Goal: Task Accomplishment & Management: Complete application form

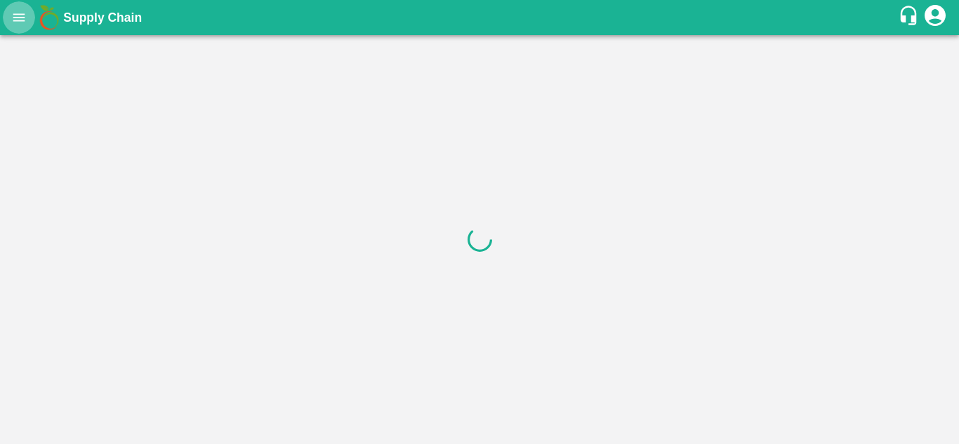
click at [15, 14] on icon "open drawer" at bounding box center [19, 17] width 12 height 8
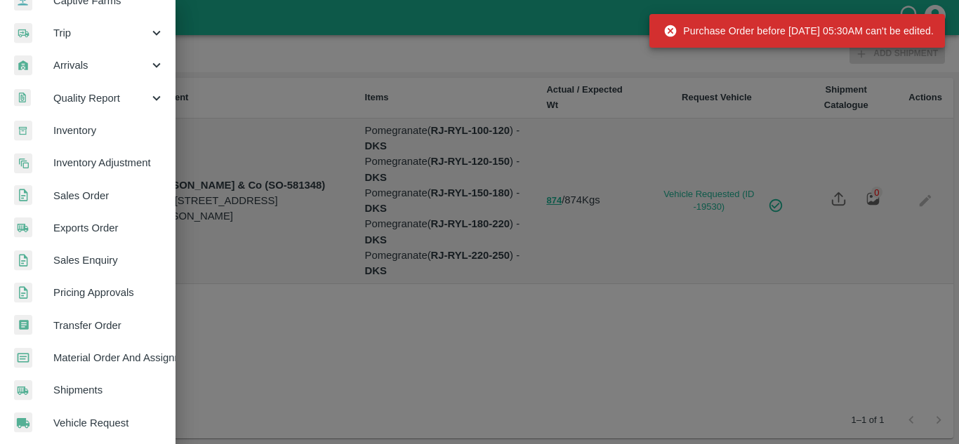
scroll to position [156, 0]
click at [101, 366] on link "Material Order And Assignment" at bounding box center [88, 357] width 176 height 32
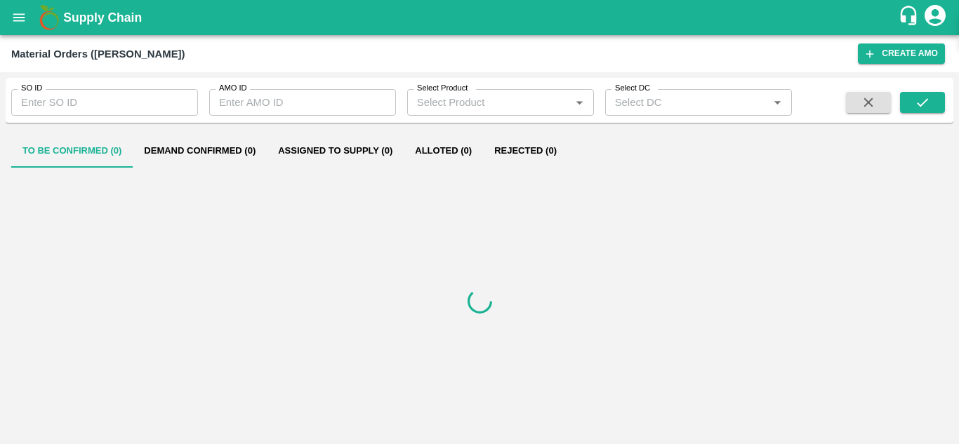
click at [55, 100] on input "SO ID" at bounding box center [104, 102] width 187 height 27
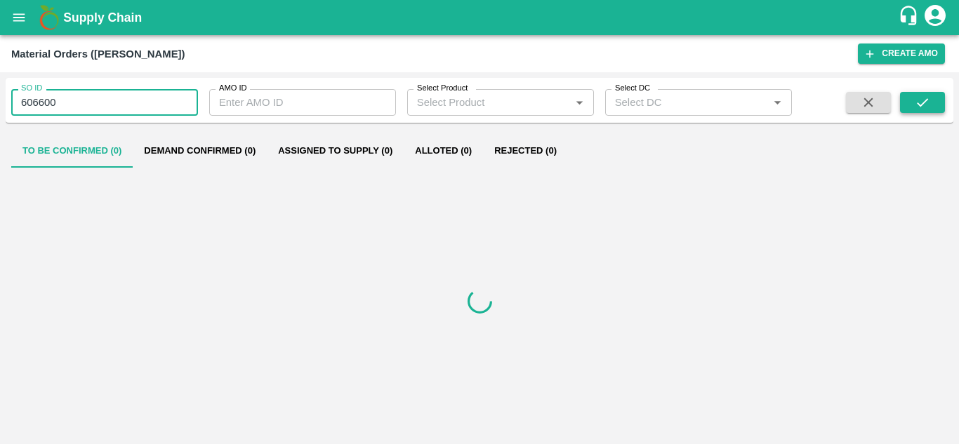
type input "606600"
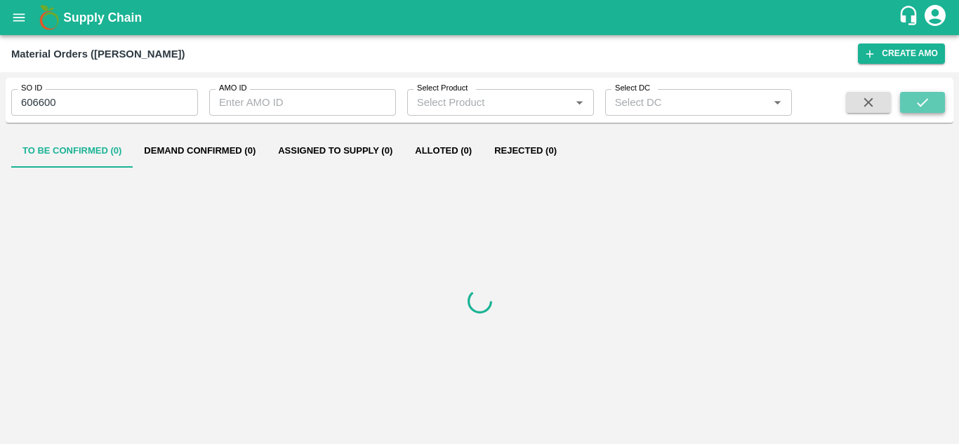
click at [933, 105] on button "submit" at bounding box center [922, 102] width 45 height 21
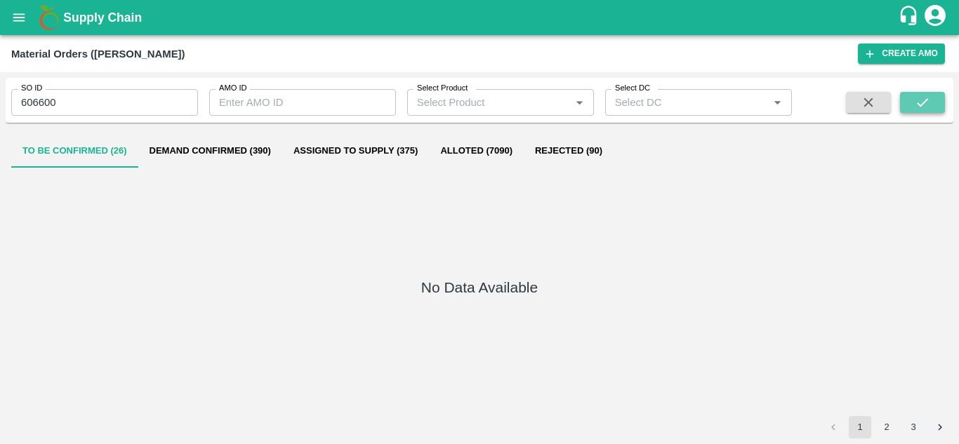
click at [940, 98] on button "submit" at bounding box center [922, 102] width 45 height 21
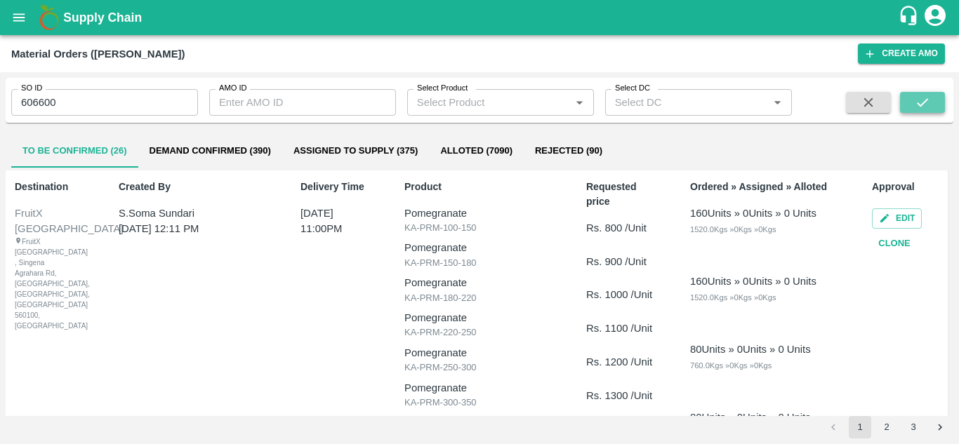
click at [933, 102] on button "submit" at bounding box center [922, 102] width 45 height 21
click at [920, 107] on icon "submit" at bounding box center [922, 102] width 11 height 8
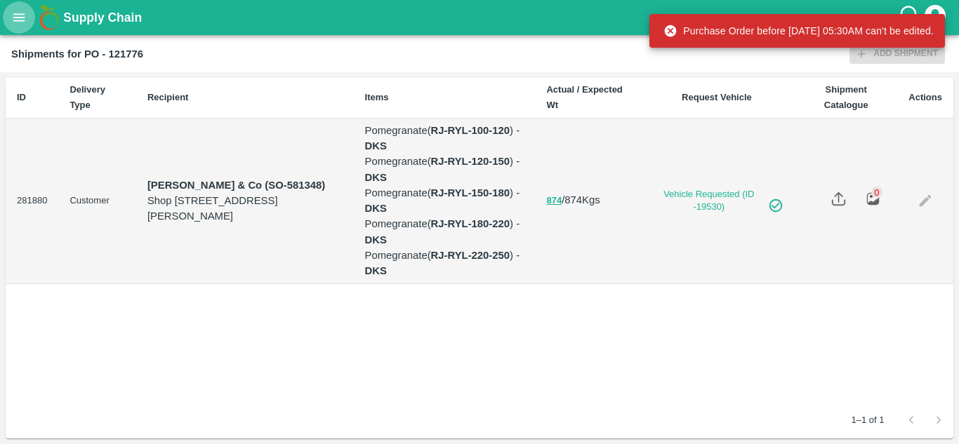
click at [18, 18] on icon "open drawer" at bounding box center [19, 17] width 12 height 8
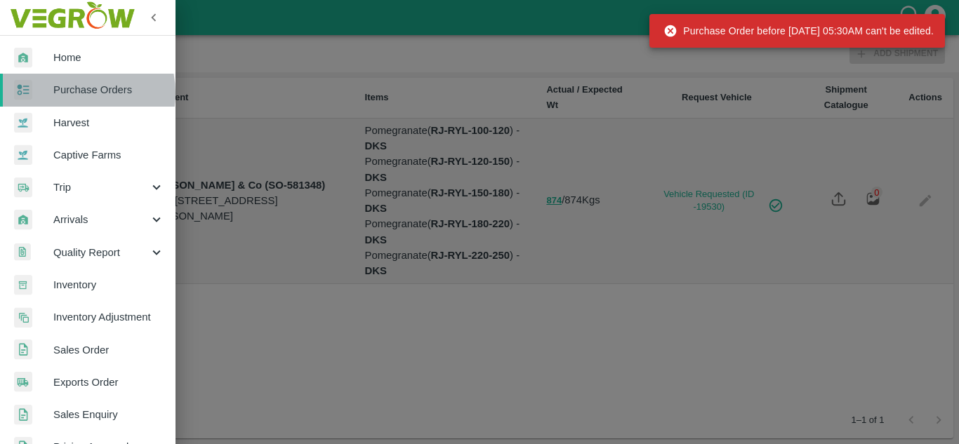
click at [72, 93] on span "Purchase Orders" at bounding box center [108, 89] width 111 height 15
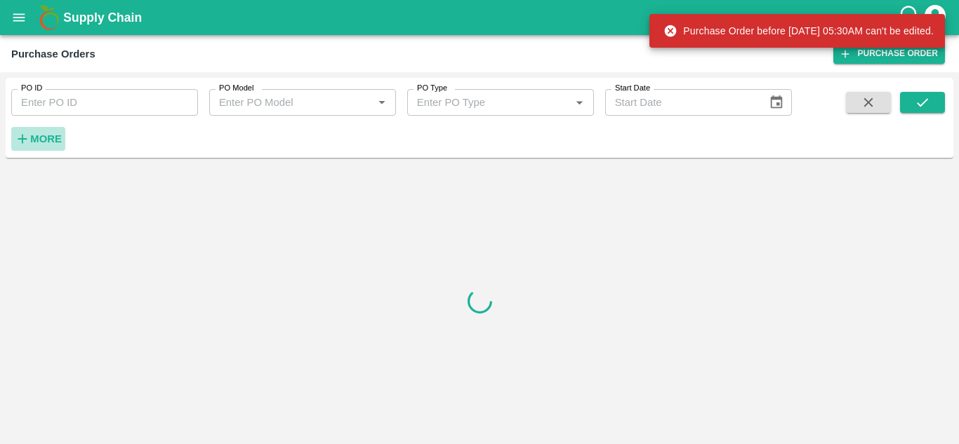
click at [47, 146] on h6 "More" at bounding box center [46, 139] width 32 height 18
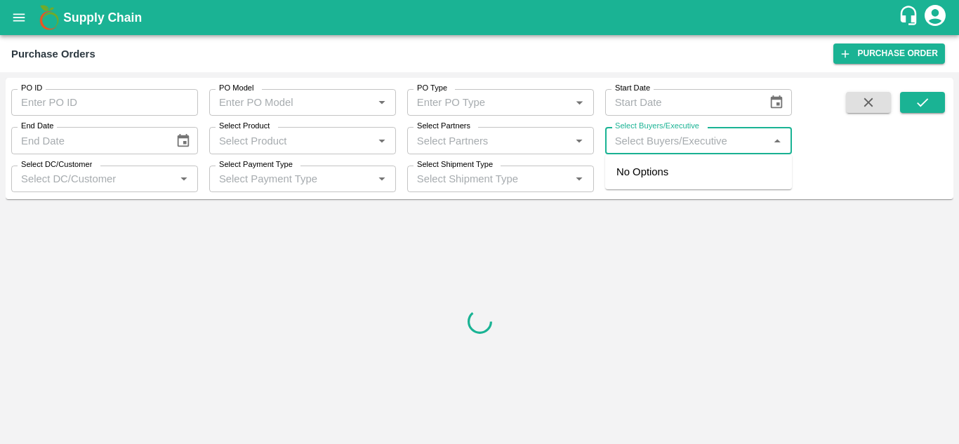
click at [648, 147] on input "Select Buyers/Executive" at bounding box center [686, 140] width 155 height 18
type input "Avinash"
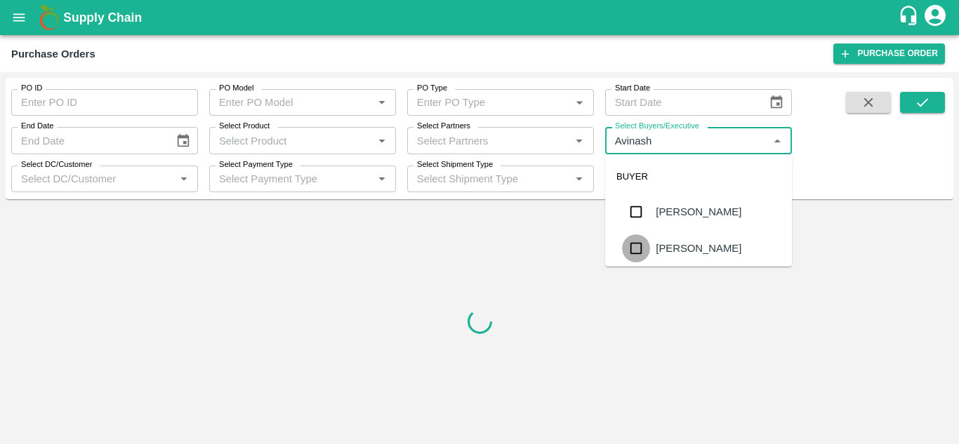
click at [635, 251] on input "checkbox" at bounding box center [636, 249] width 28 height 28
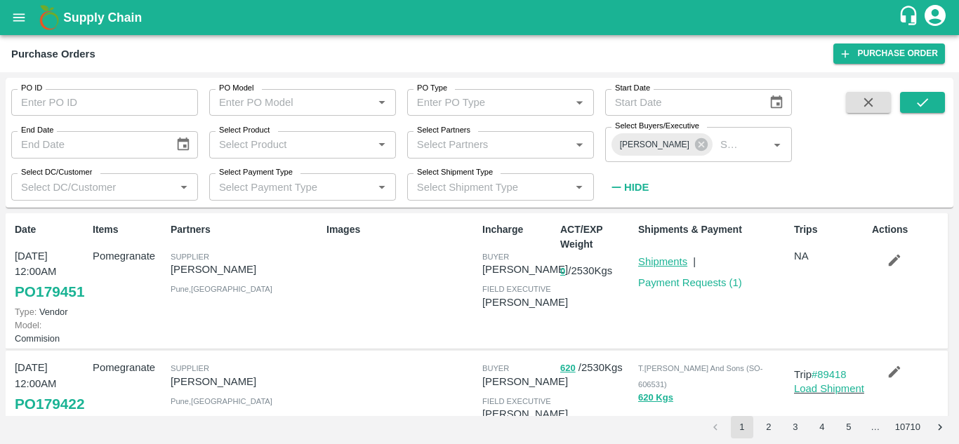
click at [674, 260] on link "Shipments" at bounding box center [662, 261] width 49 height 11
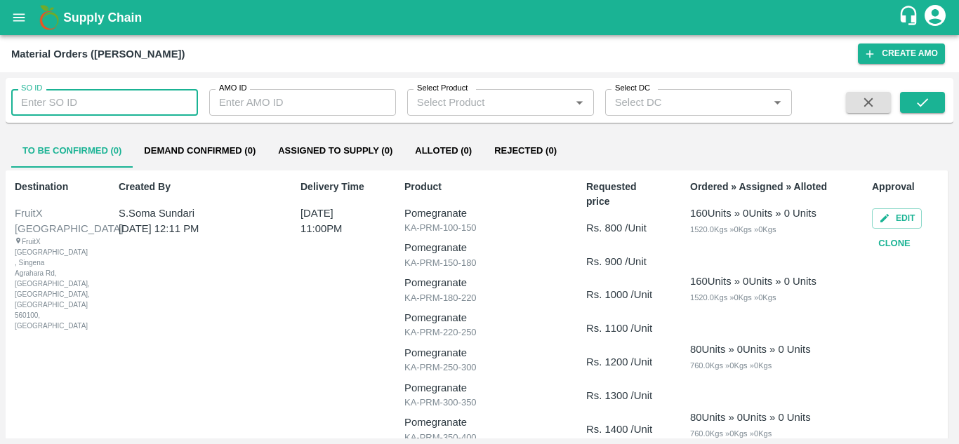
click at [75, 103] on input "SO ID" at bounding box center [104, 102] width 187 height 27
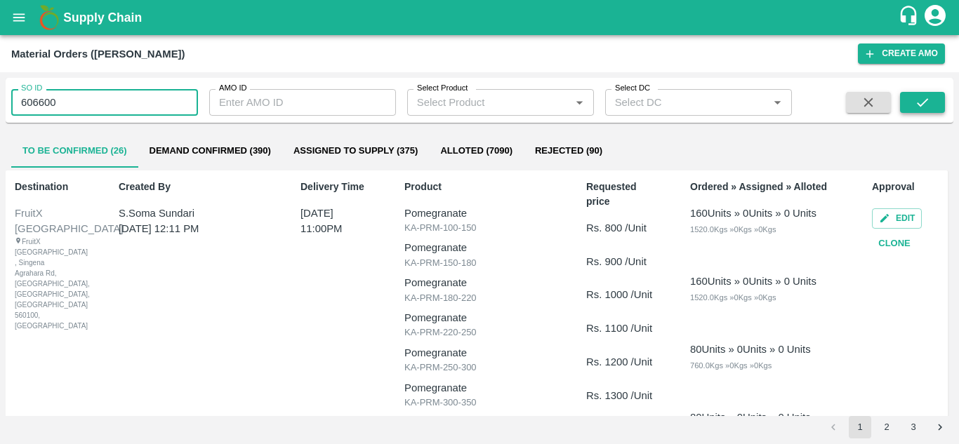
type input "606600"
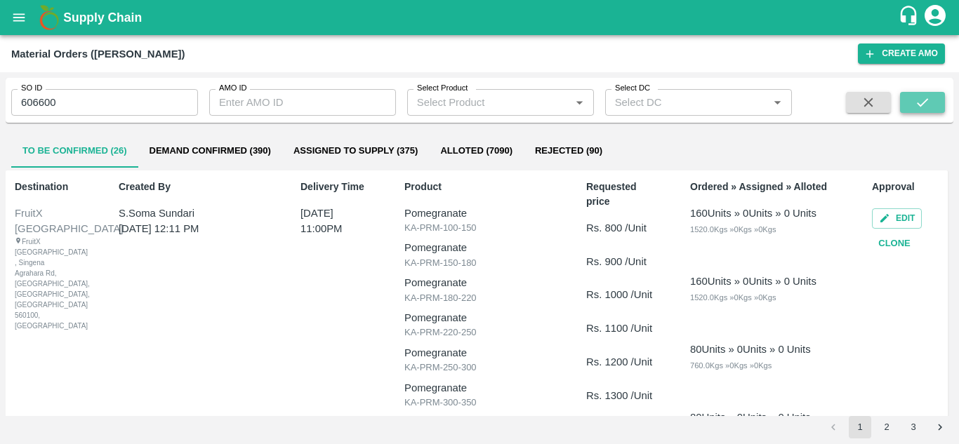
click at [928, 102] on icon "submit" at bounding box center [922, 102] width 15 height 15
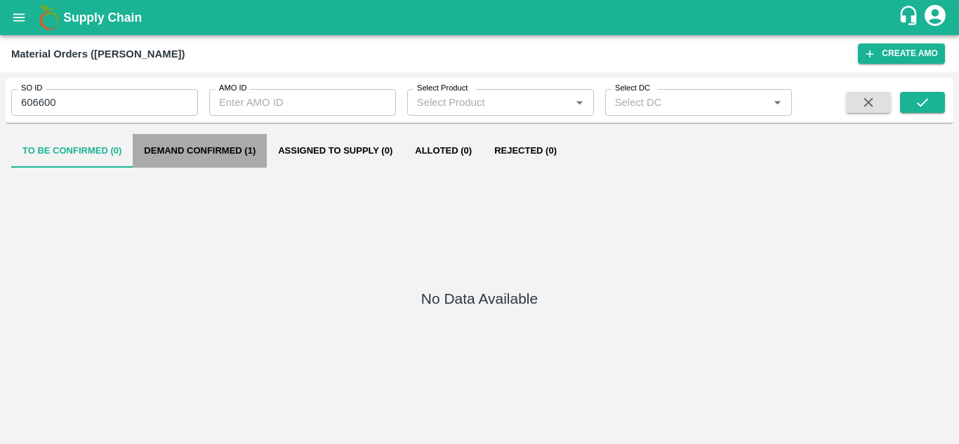
click at [192, 153] on button "Demand Confirmed (1)" at bounding box center [200, 151] width 134 height 34
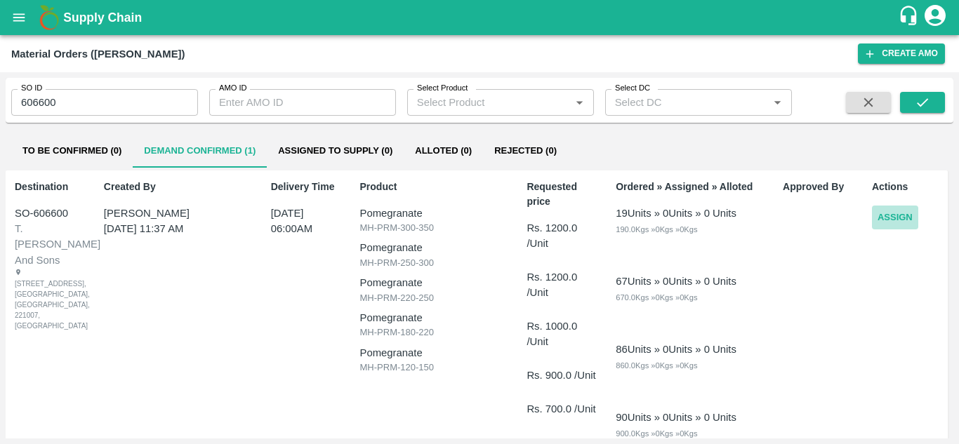
click at [896, 215] on button "Assign" at bounding box center [895, 218] width 46 height 25
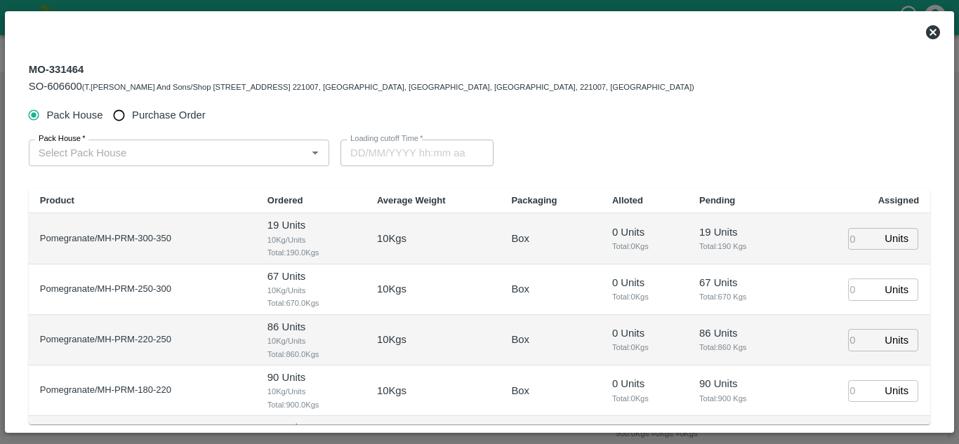
type input "10/10/2025 06:00 AM"
click at [121, 114] on input "Purchase Order" at bounding box center [119, 116] width 26 height 26
radio input "true"
click at [119, 145] on input "PO   *" at bounding box center [162, 153] width 258 height 18
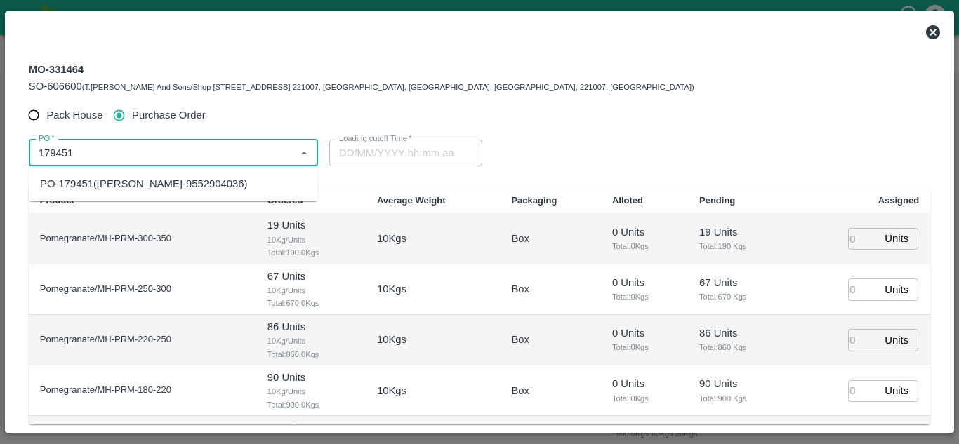
click at [150, 189] on div "PO-179451(SHIVAJI RAJARAM AVACHAR-9552904036)" at bounding box center [143, 183] width 207 height 15
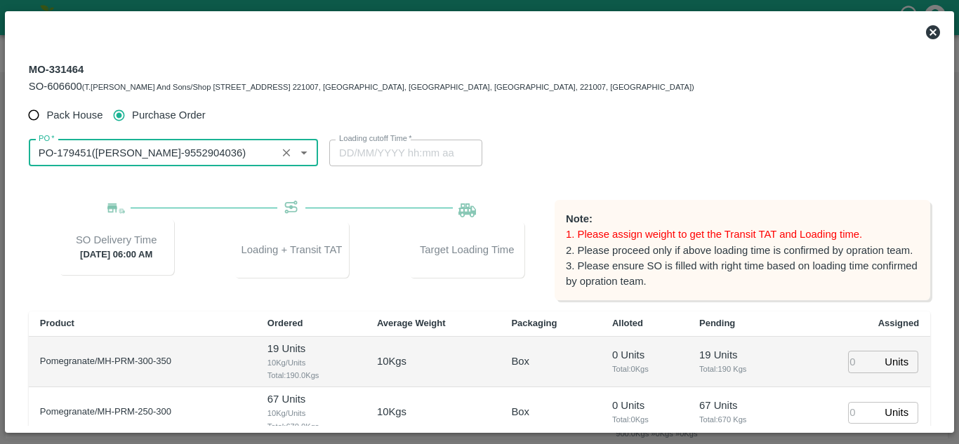
type input "PO-179451(SHIVAJI RAJARAM AVACHAR-9552904036)"
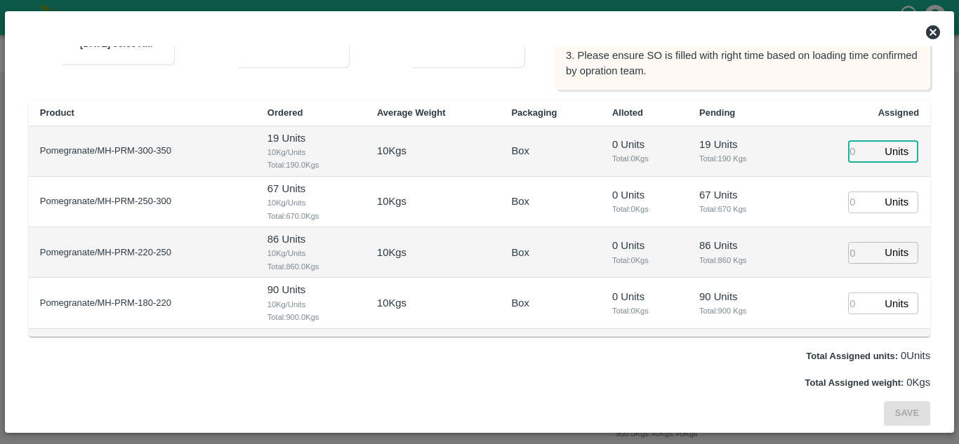
click at [854, 152] on input "number" at bounding box center [863, 151] width 31 height 22
type input "1"
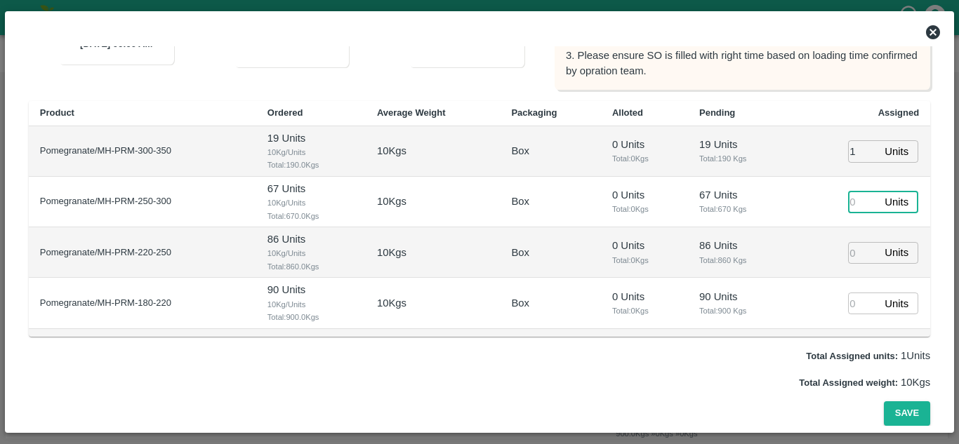
click at [848, 195] on input "number" at bounding box center [863, 203] width 31 height 22
type input "1"
click at [848, 248] on input "1" at bounding box center [863, 253] width 31 height 22
type input "1"
click at [848, 302] on input "1" at bounding box center [863, 304] width 31 height 22
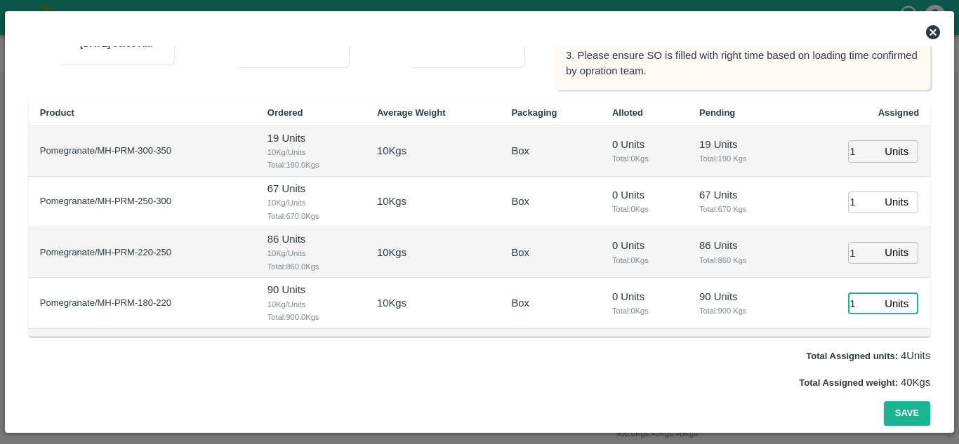
type input "1"
click at [730, 317] on span "Total: 900 Kgs" at bounding box center [739, 311] width 81 height 13
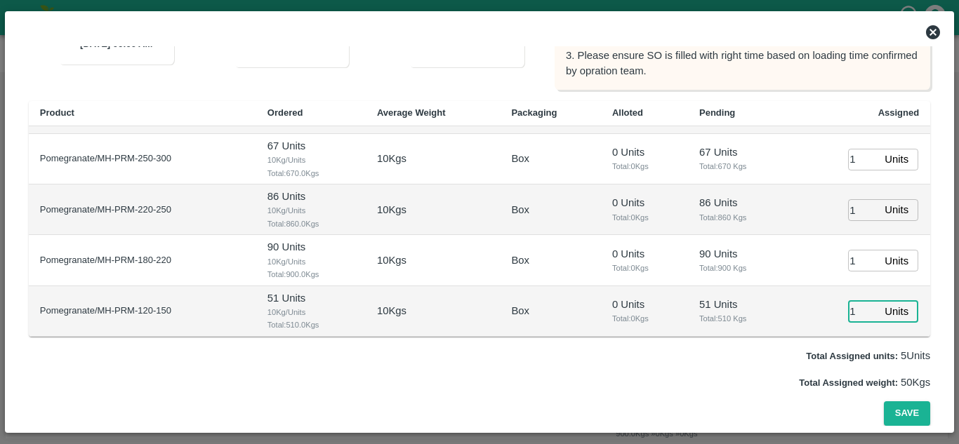
click at [852, 313] on input "1" at bounding box center [863, 312] width 31 height 22
type input "1"
click at [682, 229] on td "0 Units Total: 0 Kgs" at bounding box center [644, 210] width 87 height 51
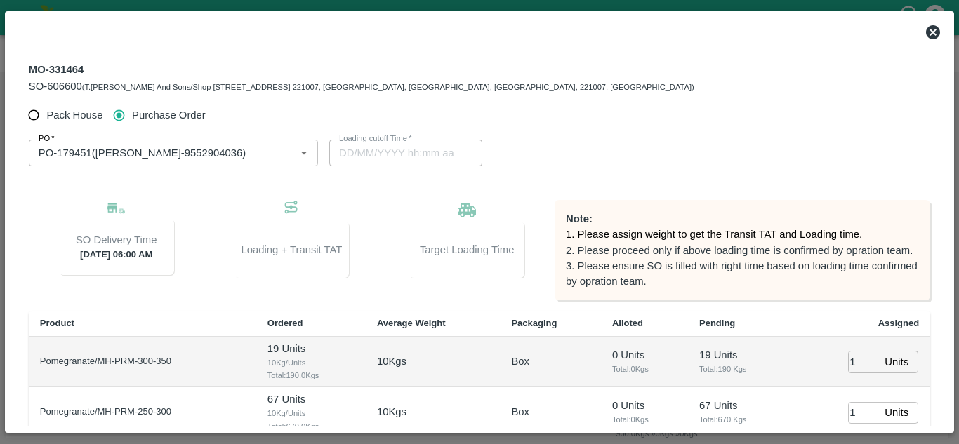
scroll to position [211, 0]
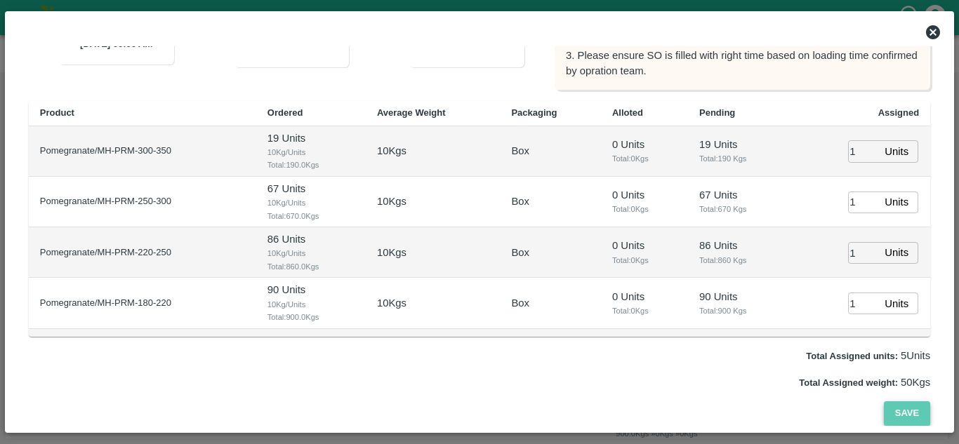
click at [897, 415] on button "Save" at bounding box center [907, 414] width 46 height 25
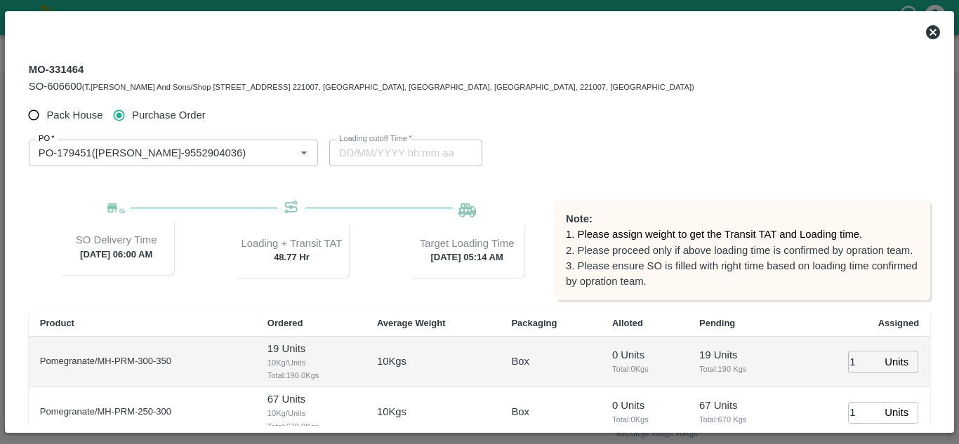
type input "[DATE] 05:14 AM"
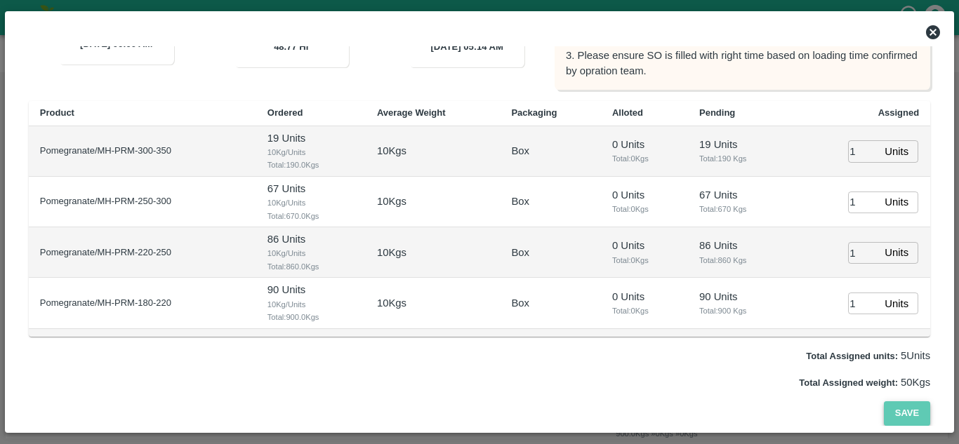
click at [902, 410] on button "Save" at bounding box center [907, 414] width 46 height 25
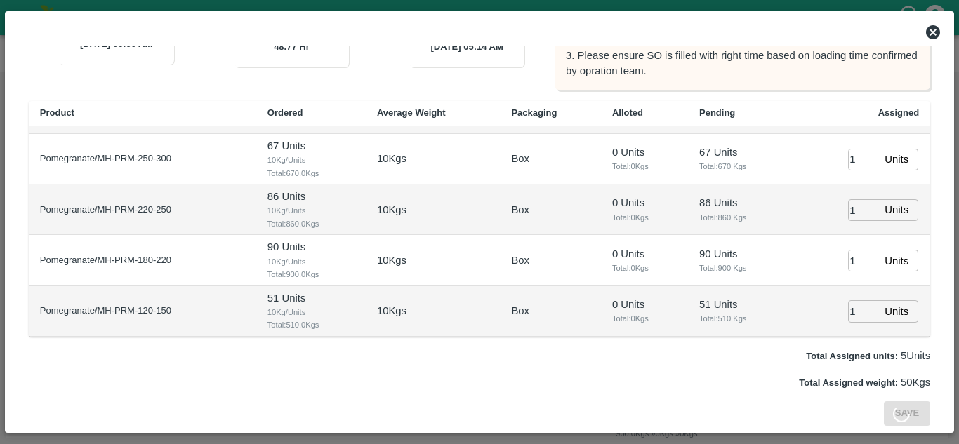
scroll to position [0, 0]
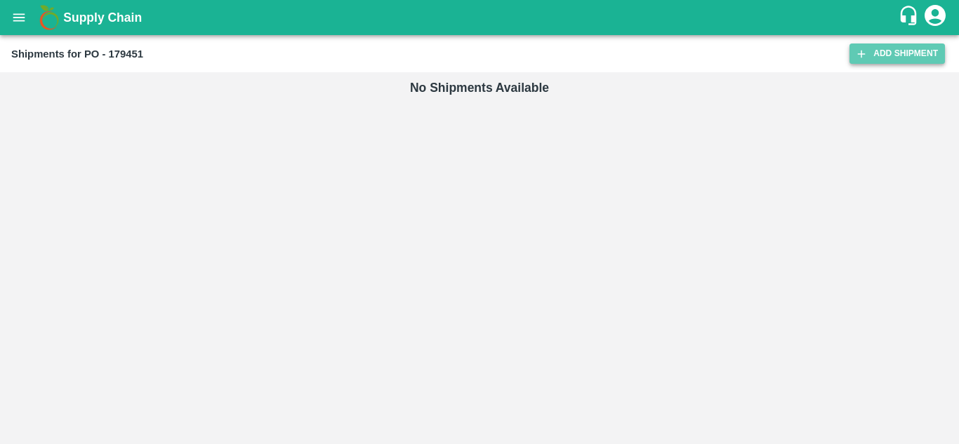
click at [875, 51] on link "Add Shipment" at bounding box center [897, 54] width 95 height 20
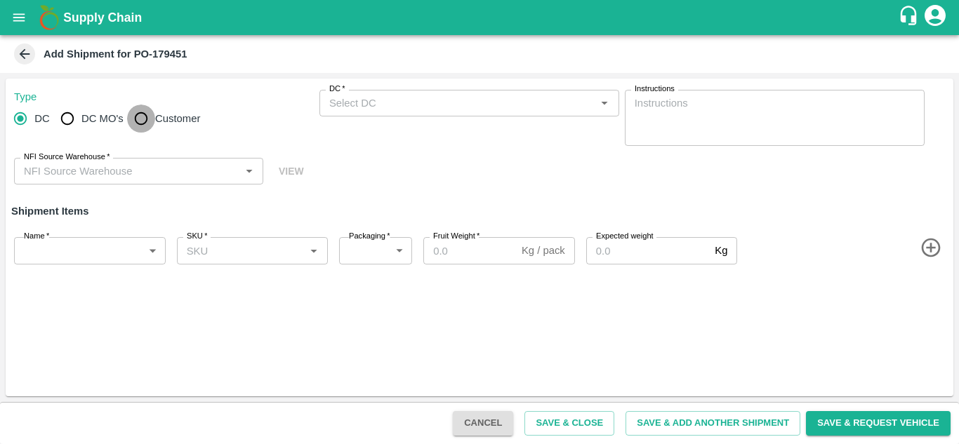
click at [143, 119] on input "Customer" at bounding box center [141, 119] width 28 height 28
radio input "true"
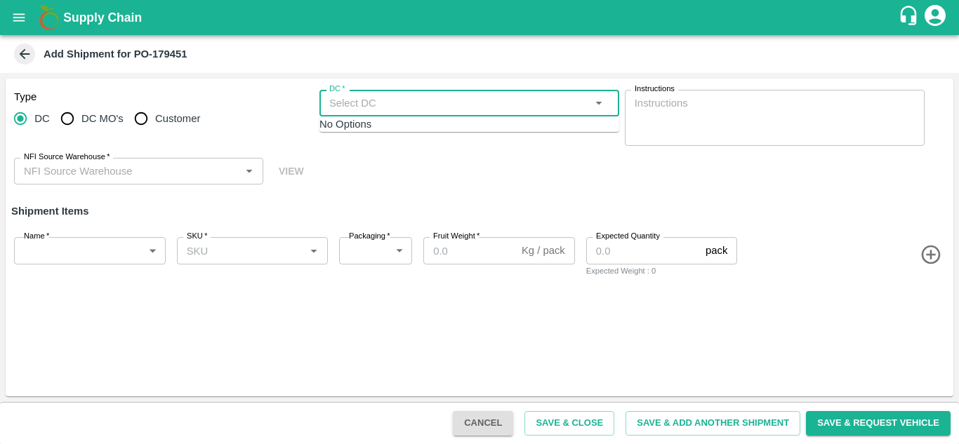
click at [367, 106] on input "DC   *" at bounding box center [458, 103] width 268 height 18
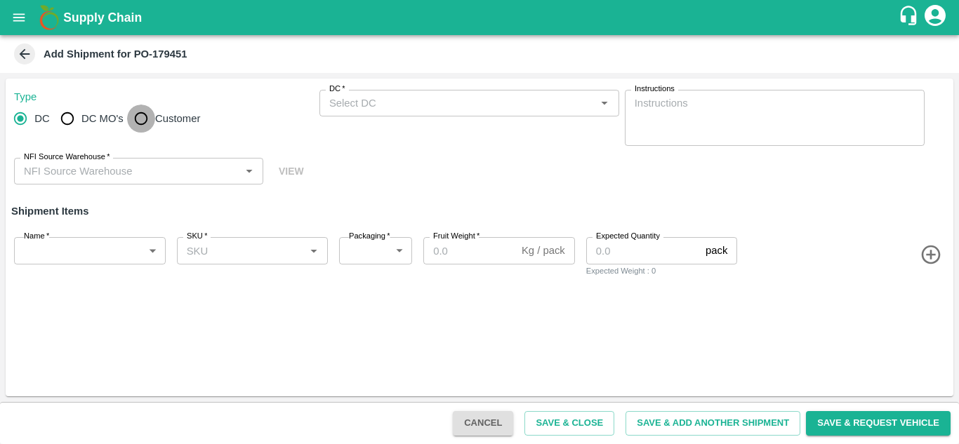
click at [143, 111] on input "Customer" at bounding box center [141, 119] width 28 height 28
radio input "true"
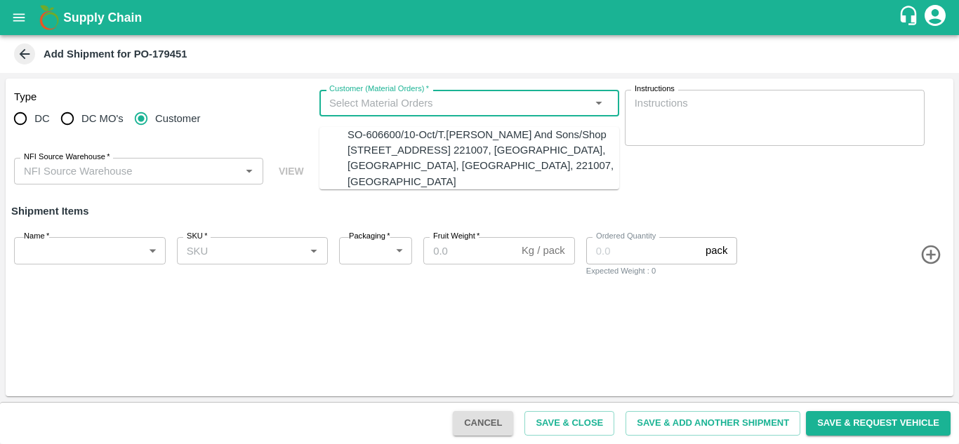
click at [377, 99] on input "Customer (Material Orders)   *" at bounding box center [458, 103] width 268 height 18
click at [383, 139] on div "SO-606600/10-Oct/T.[PERSON_NAME] And Sons/Shop [STREET_ADDRESS] 221007, [GEOGRA…" at bounding box center [484, 158] width 272 height 62
type input "SO-606600/10-Oct/T.[PERSON_NAME] And Sons/Shop [STREET_ADDRESS] 221007, [GEOGRA…"
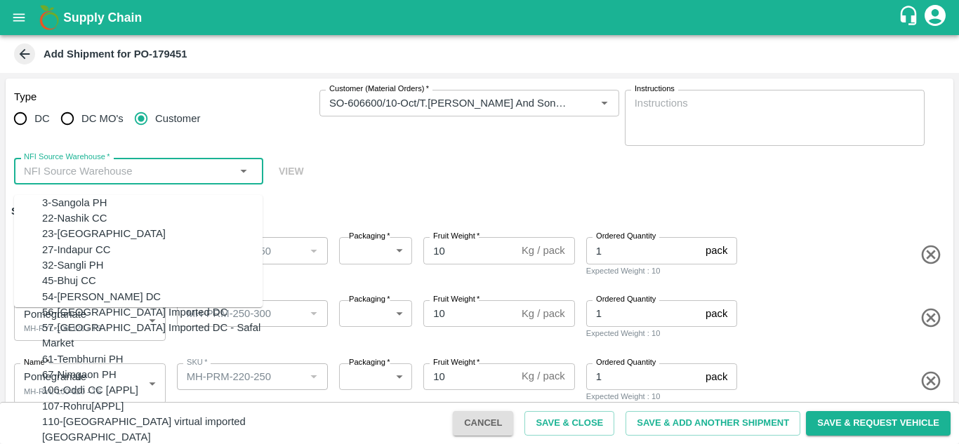
click at [182, 167] on input "NFI Source Warehouse   *" at bounding box center [127, 171] width 218 height 18
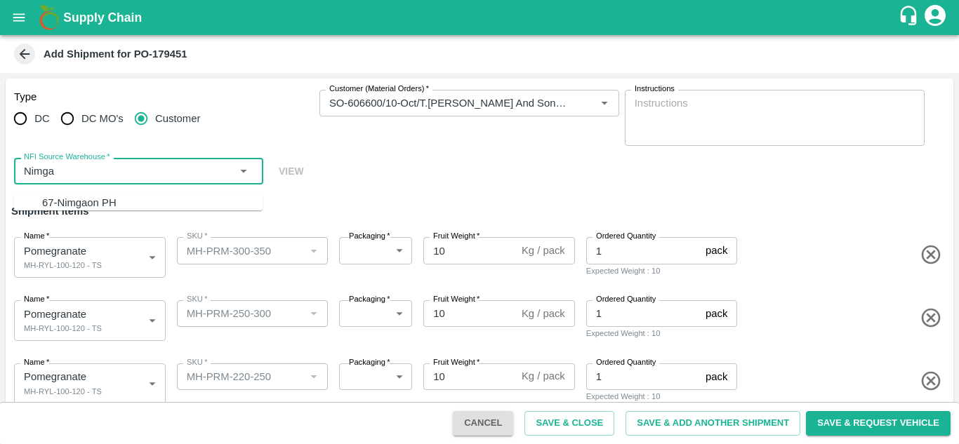
click at [79, 206] on div "67-Nimgaon PH" at bounding box center [79, 202] width 74 height 15
type input "67-Nimgaon PH"
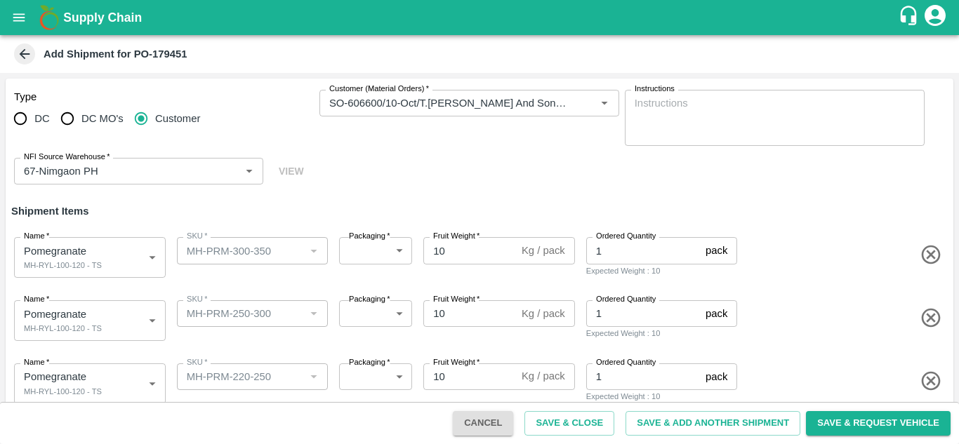
click at [442, 171] on div "Type DC DC MO's Customer Customer (Material Orders)   * Customer (Material Orde…" at bounding box center [480, 138] width 948 height 118
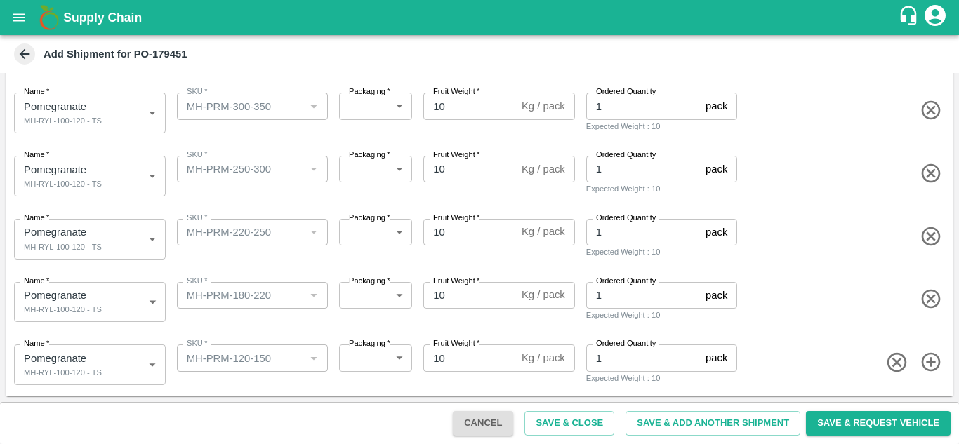
click at [95, 364] on body "Supply Chain Add Shipment for PO-179451 Type DC DC MO's Customer Customer (Mate…" at bounding box center [479, 222] width 959 height 444
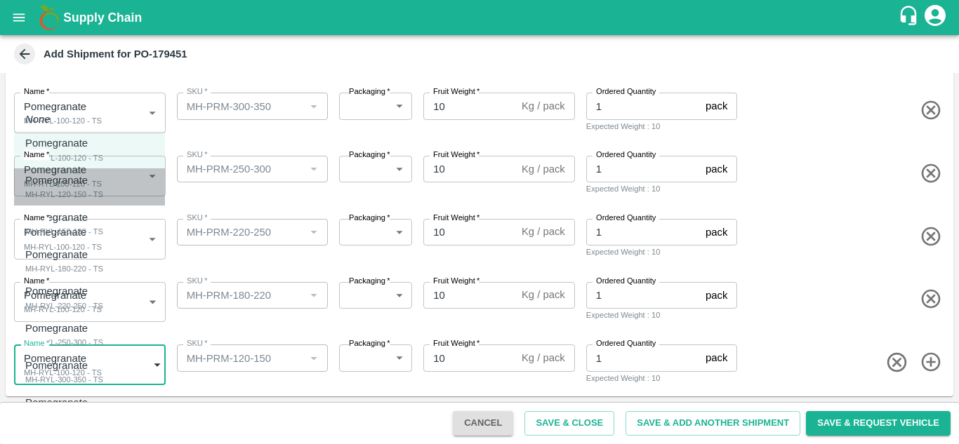
click at [80, 196] on div "MH-RYL-120-150 - TS" at bounding box center [64, 194] width 78 height 13
type input "2095577"
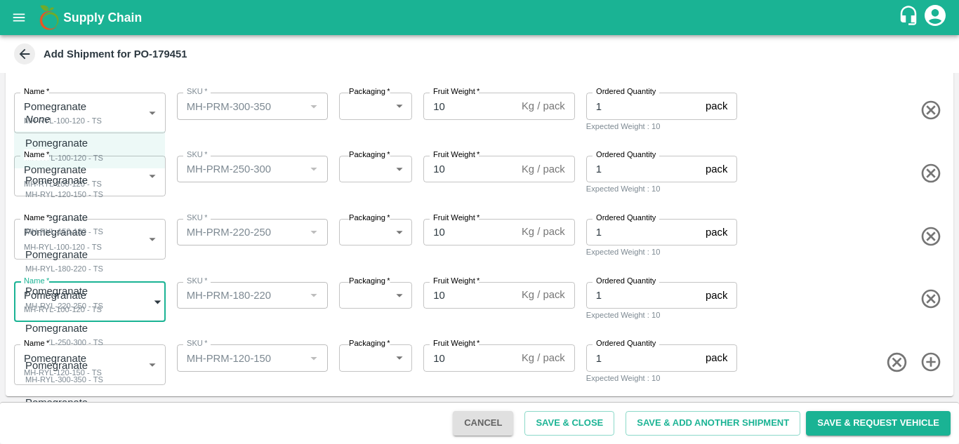
click at [58, 290] on body "Supply Chain Add Shipment for PO-179451 Type DC DC MO's Customer Customer (Mate…" at bounding box center [479, 222] width 959 height 444
click at [65, 258] on p "Pomegranate" at bounding box center [60, 254] width 71 height 15
type input "2095579"
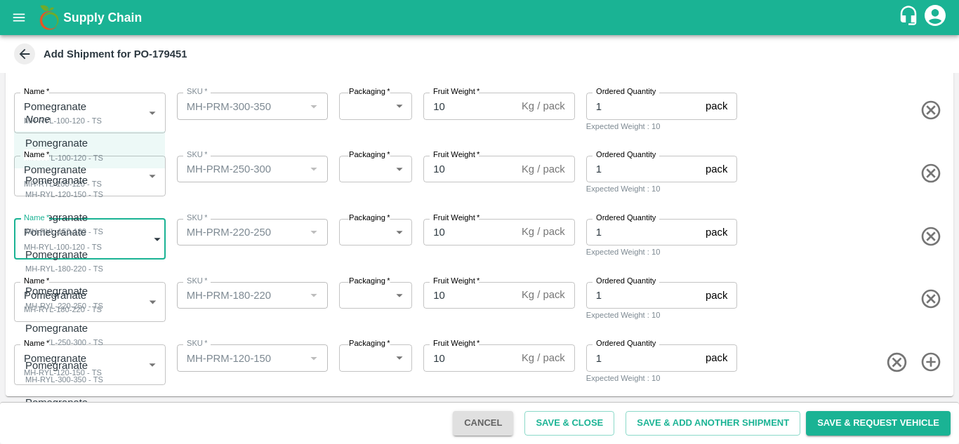
click at [61, 232] on body "Supply Chain Add Shipment for PO-179451 Type DC DC MO's Customer Customer (Mate…" at bounding box center [479, 222] width 959 height 444
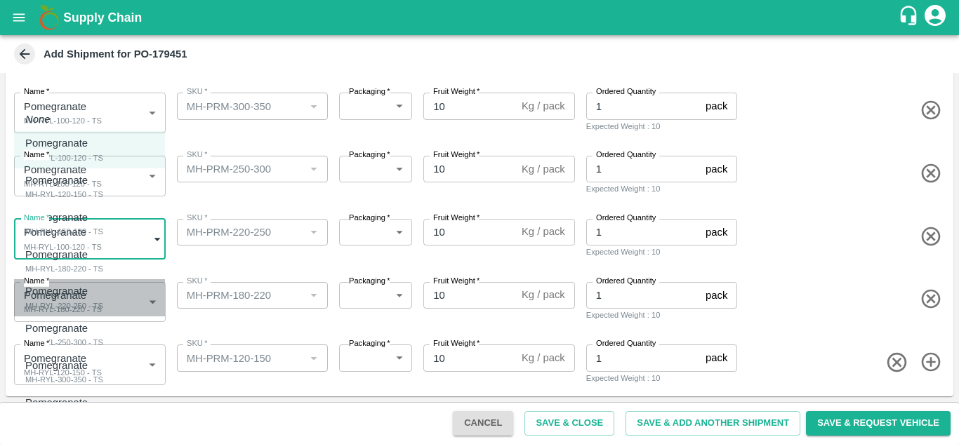
click at [64, 305] on div "MH-RYL-220-250 - TS" at bounding box center [64, 306] width 78 height 13
type input "2095580"
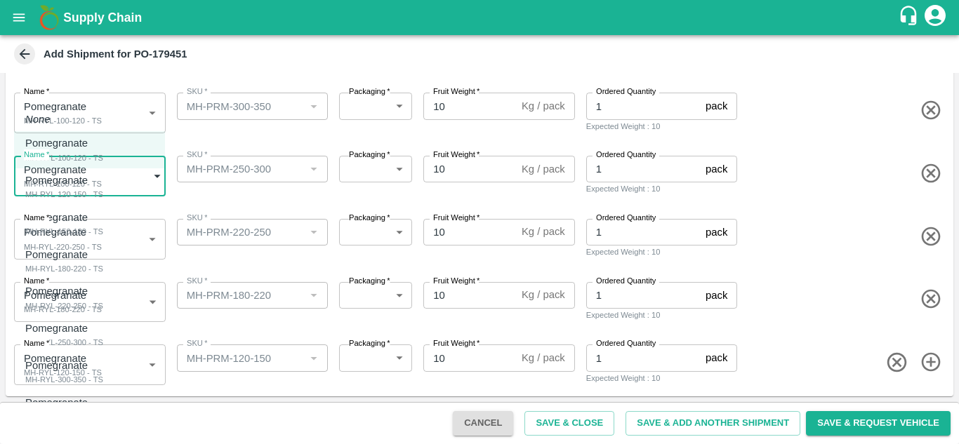
click at [70, 168] on body "Supply Chain Add Shipment for PO-179451 Type DC DC MO's Customer Customer (Mate…" at bounding box center [479, 222] width 959 height 444
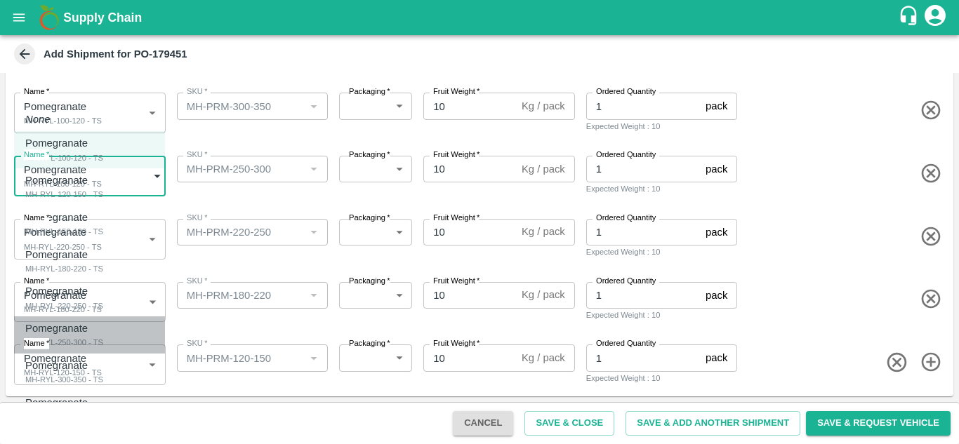
click at [75, 344] on div "MH-RYL-250-300 - TS" at bounding box center [64, 342] width 78 height 13
type input "2095581"
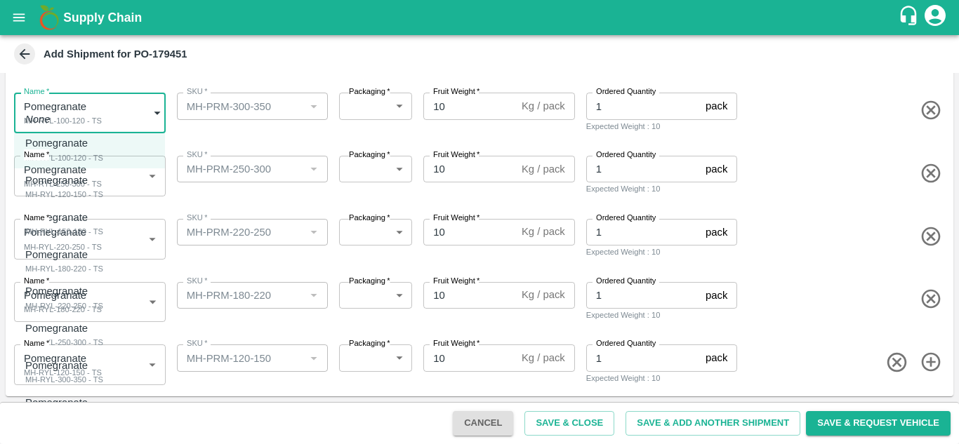
click at [35, 105] on body "Supply Chain Add Shipment for PO-179451 Type DC DC MO's Customer Customer (Mate…" at bounding box center [479, 222] width 959 height 444
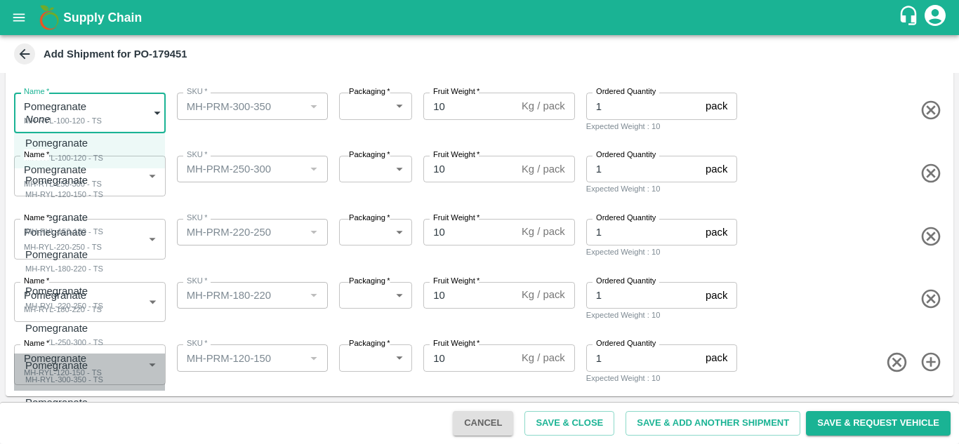
click at [79, 378] on div "MH-RYL-300-350 - TS" at bounding box center [64, 380] width 78 height 13
type input "2095582"
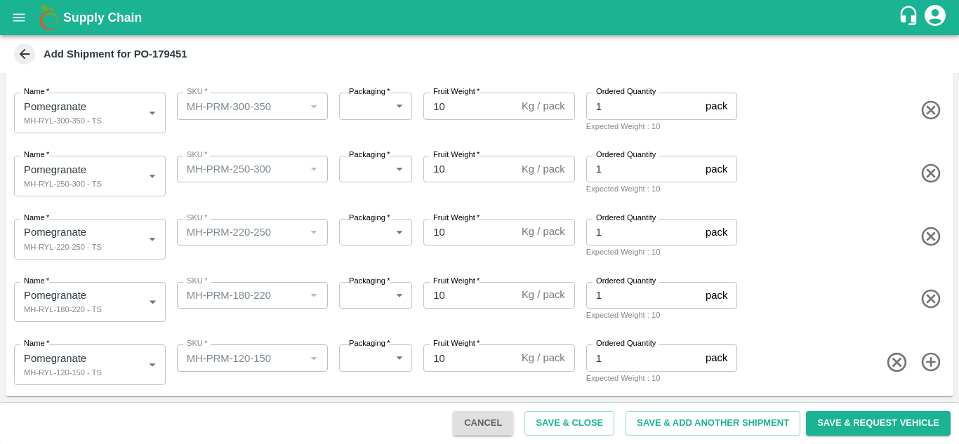
click at [202, 197] on div "Name   * Pomegranate MH-RYL-250-300 - TS 2095581 Name SKU   * SKU   * Packaging…" at bounding box center [476, 173] width 953 height 69
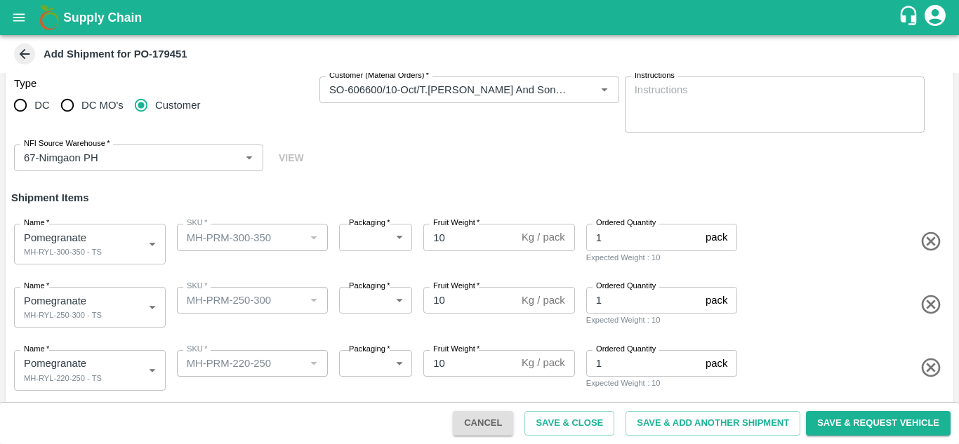
scroll to position [13, 0]
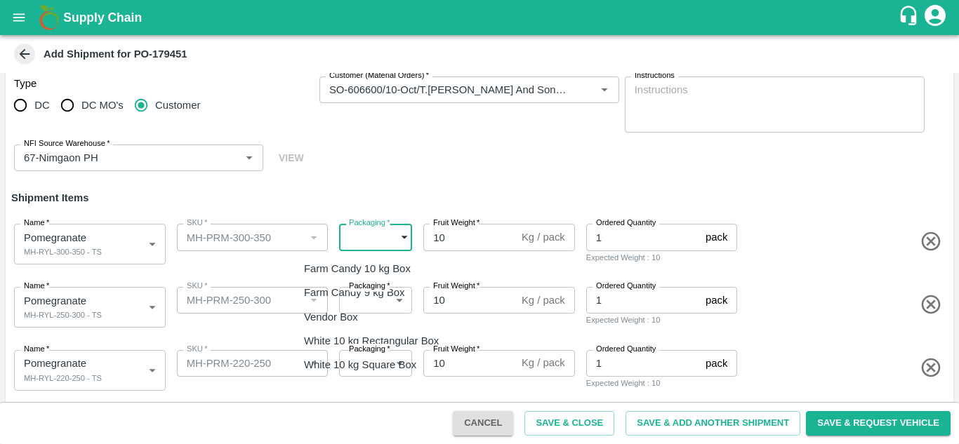
click at [353, 235] on body "Supply Chain Add Shipment for PO-179451 Type DC DC MO's Customer Customer (Mate…" at bounding box center [479, 222] width 959 height 444
click at [345, 322] on p "Vendor Box" at bounding box center [331, 317] width 54 height 15
type input "276"
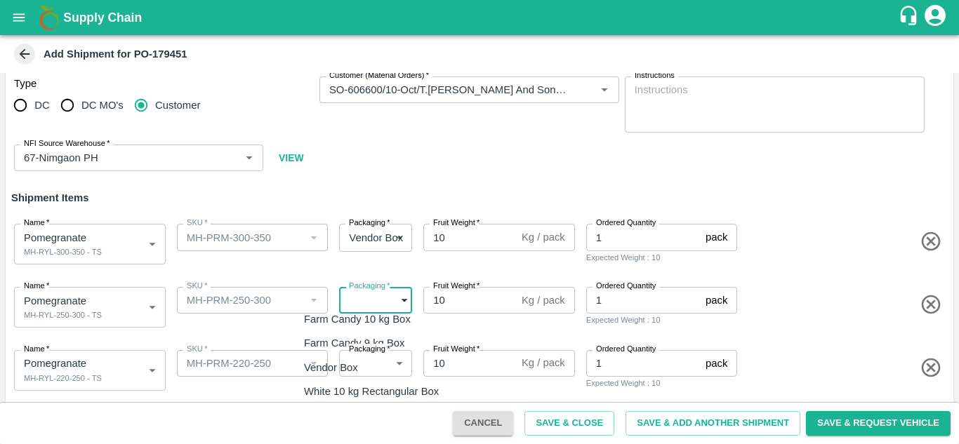
click at [359, 308] on body "Supply Chain Add Shipment for PO-179451 Type DC DC MO's Customer Customer (Mate…" at bounding box center [479, 222] width 959 height 444
click at [345, 362] on p "Vendor Box" at bounding box center [331, 367] width 54 height 15
type input "276"
click at [355, 364] on body "Supply Chain Add Shipment for PO-179451 Type DC DC MO's Customer Customer (Mate…" at bounding box center [479, 222] width 959 height 444
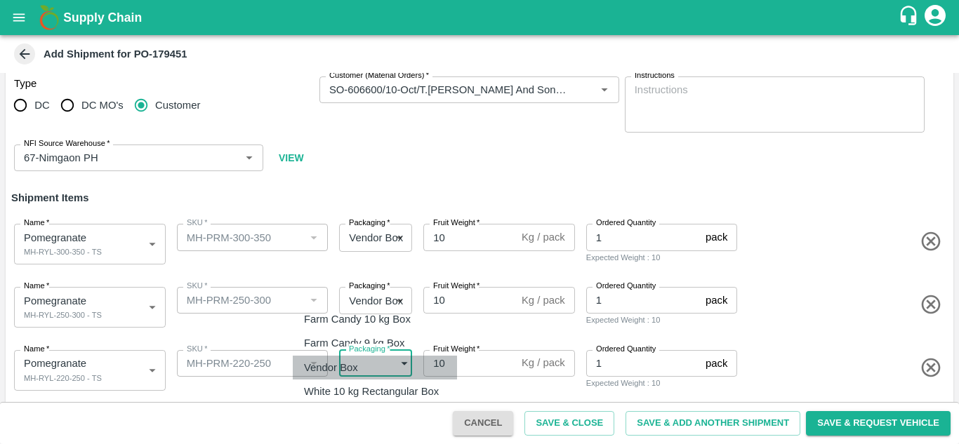
click at [350, 364] on p "Vendor Box" at bounding box center [331, 367] width 54 height 15
type input "276"
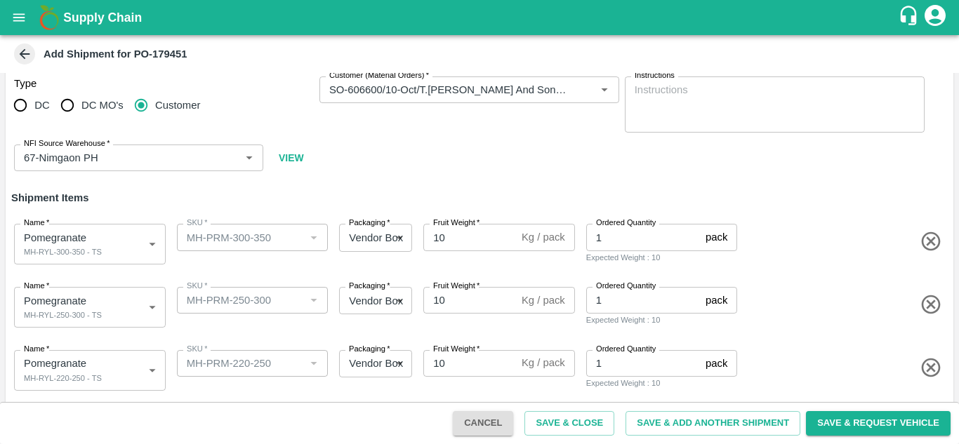
click at [319, 327] on div "SKU   * SKU   *" at bounding box center [249, 305] width 157 height 46
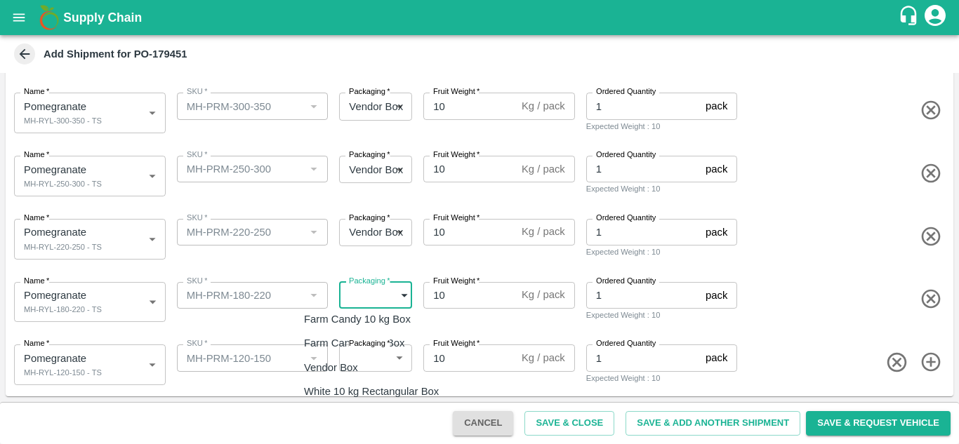
click at [372, 303] on body "Supply Chain Add Shipment for PO-179451 Type DC DC MO's Customer Customer (Mate…" at bounding box center [479, 222] width 959 height 444
click at [346, 363] on p "Vendor Box" at bounding box center [331, 367] width 54 height 15
type input "276"
click at [346, 363] on body "Supply Chain Add Shipment for PO-179451 Type DC DC MO's Customer Customer (Mate…" at bounding box center [479, 222] width 959 height 444
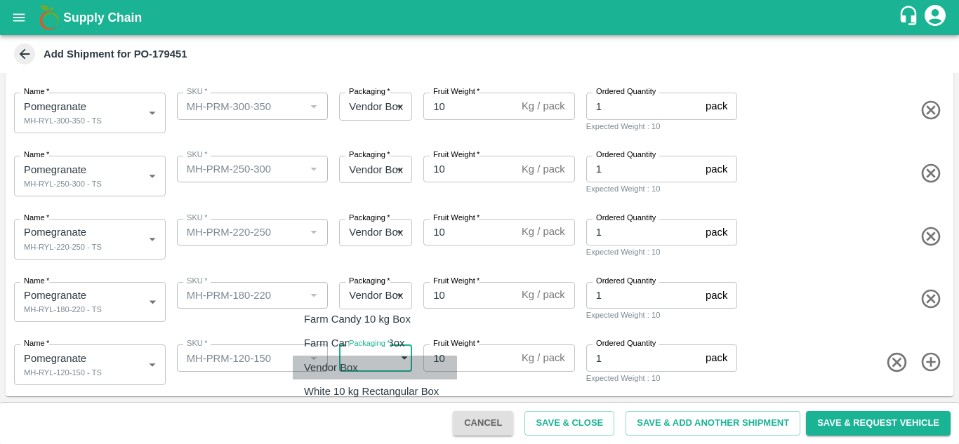
click at [337, 369] on p "Vendor Box" at bounding box center [331, 367] width 54 height 15
type input "276"
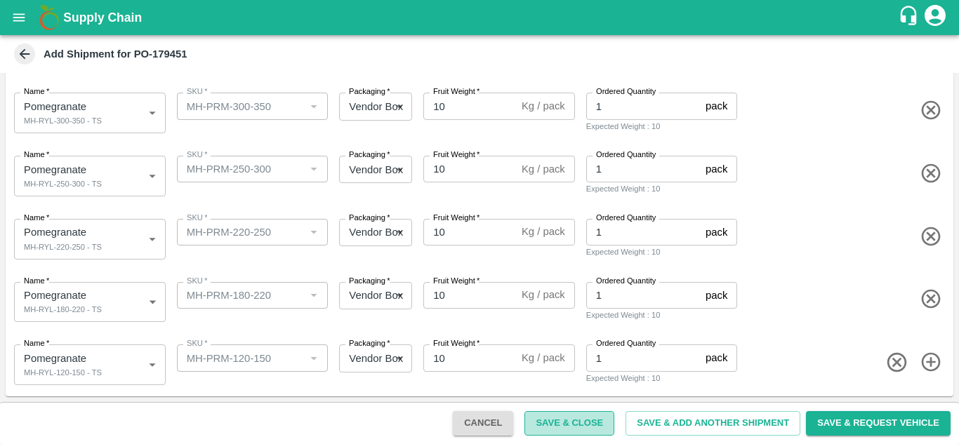
click at [579, 418] on button "Save & Close" at bounding box center [569, 423] width 90 height 25
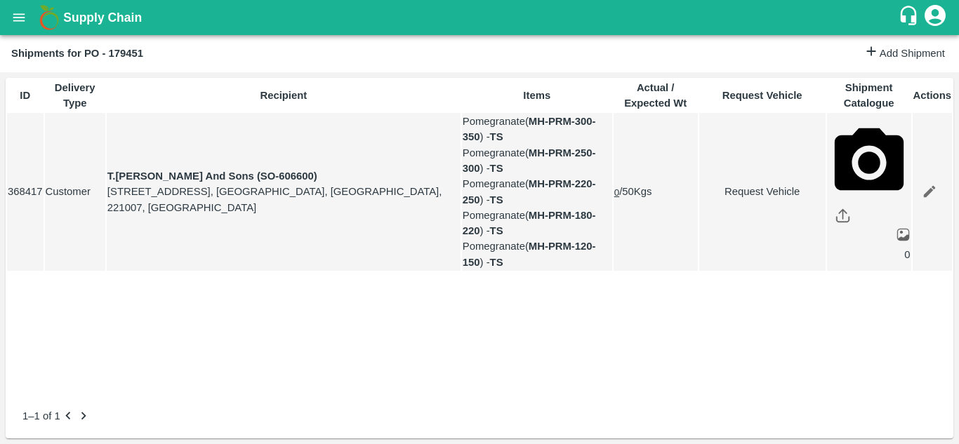
click at [768, 199] on link "Request Vehicle" at bounding box center [762, 191] width 125 height 15
type input "DD/MM/YYYY hh:mm aa"
type input "[DATE] 05:14 AM"
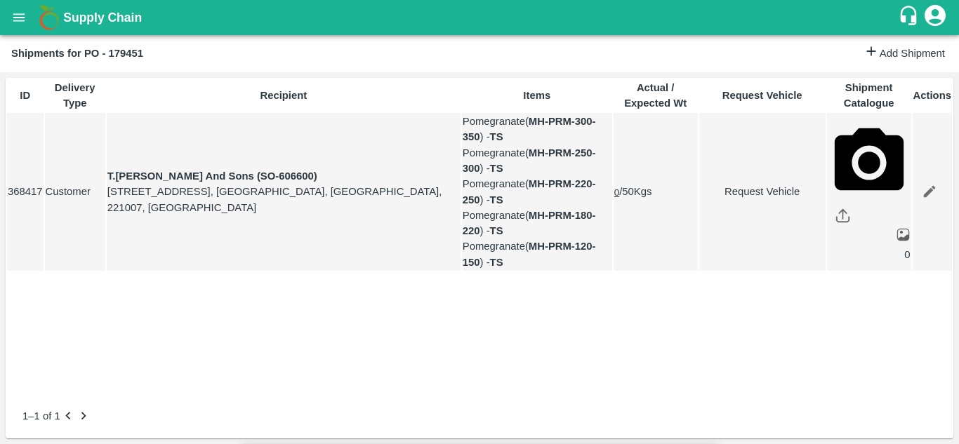
type input "[DATE] 12:00 AM"
click at [651, 79] on body "Supply Chain Shipments for PO - 179451 Add Shipment ID Delivery Type Recipient …" at bounding box center [479, 222] width 959 height 444
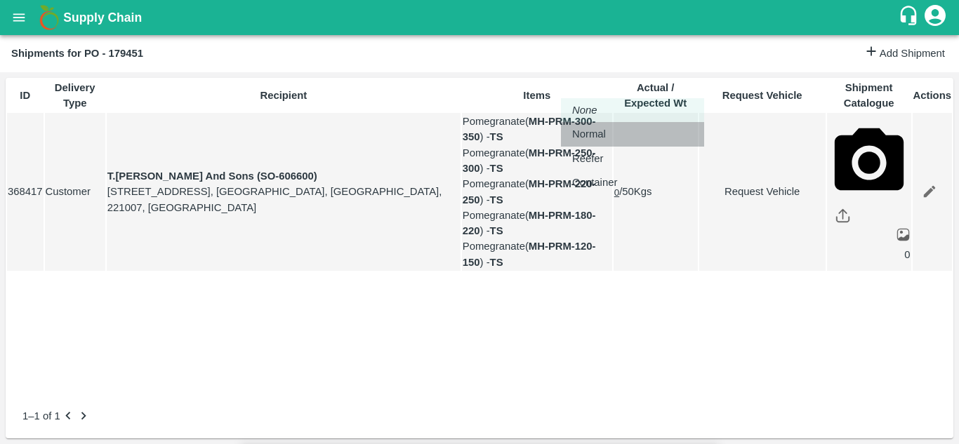
click at [590, 131] on p "Normal" at bounding box center [589, 133] width 34 height 15
type input "1"
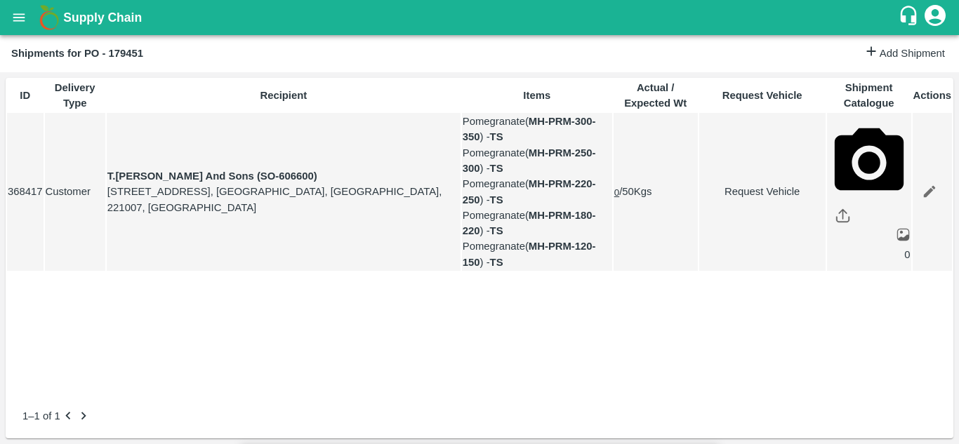
click at [760, 199] on link "Request Vehicle" at bounding box center [762, 191] width 125 height 15
type input "1"
type input "[DATE] 12:00 AM"
type input "[DATE] 05:14 AM"
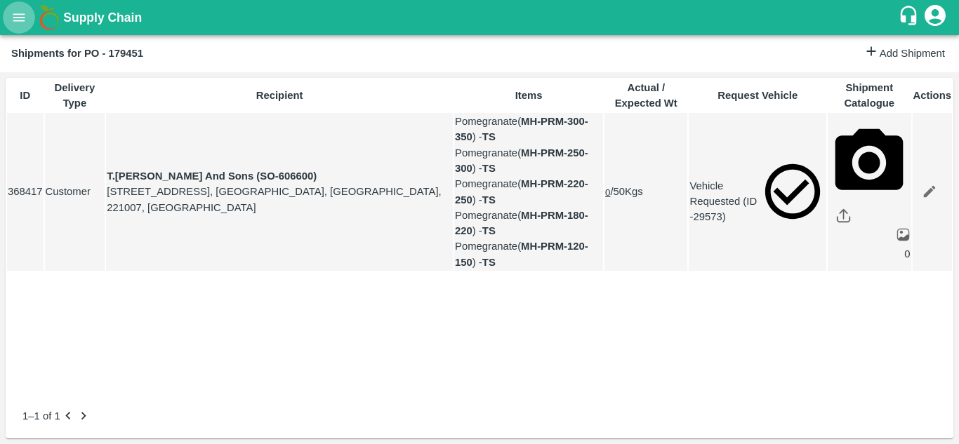
click at [13, 11] on icon "open drawer" at bounding box center [18, 17] width 15 height 15
